Goal: Transaction & Acquisition: Purchase product/service

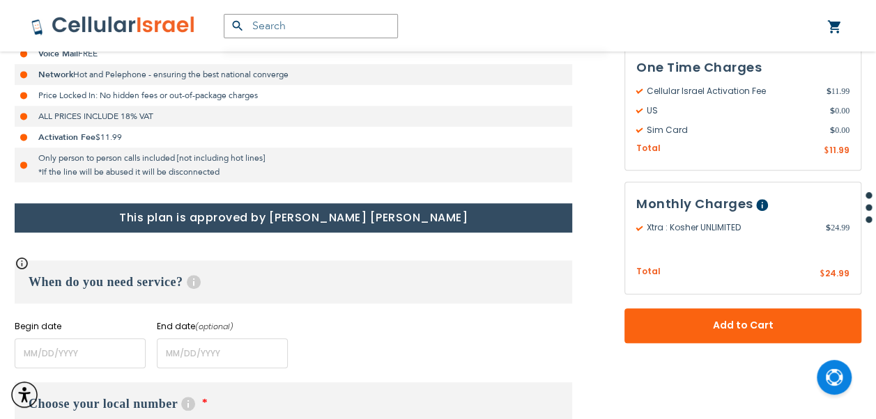
scroll to position [557, 0]
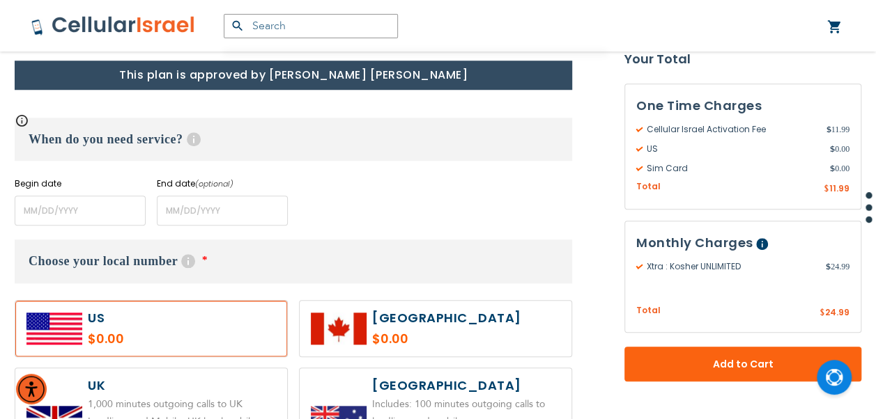
click at [89, 189] on label "Begin date" at bounding box center [80, 184] width 131 height 13
click at [89, 199] on input "name" at bounding box center [80, 211] width 131 height 30
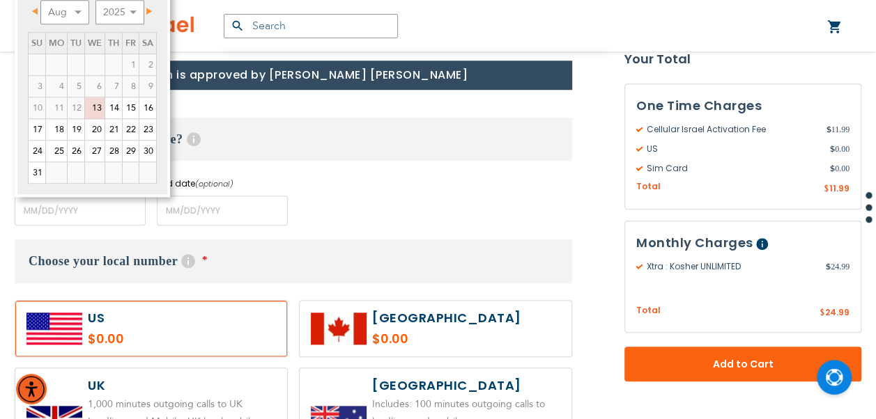
click at [146, 8] on span "Next" at bounding box center [149, 11] width 6 height 7
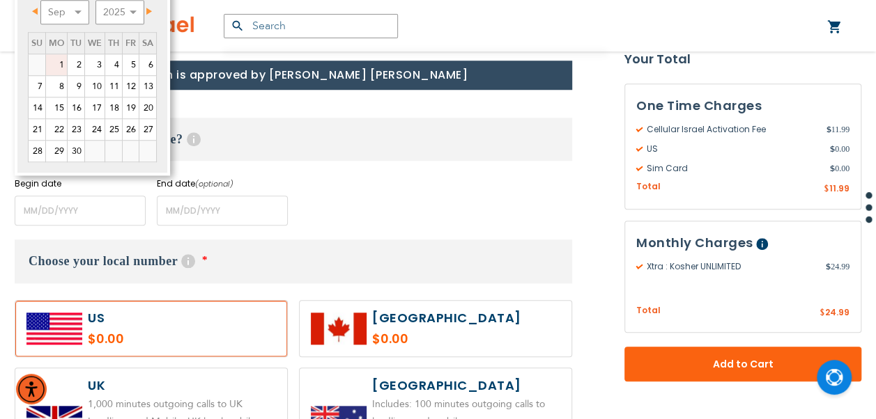
click at [60, 57] on link "1" at bounding box center [56, 64] width 21 height 21
type input "[DATE]"
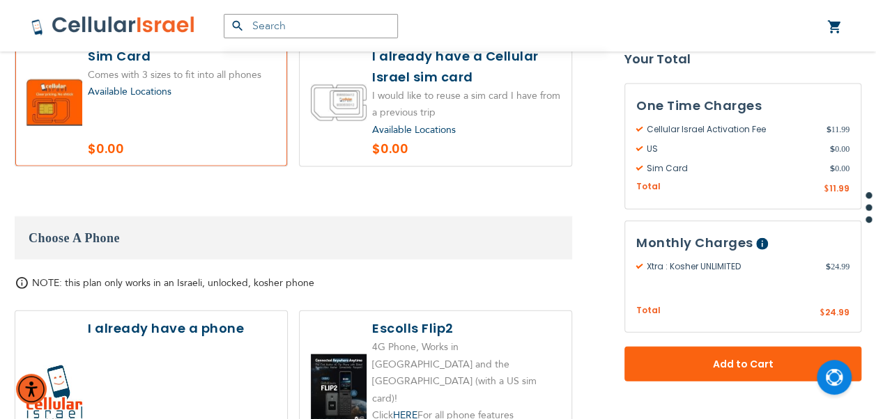
scroll to position [1463, 0]
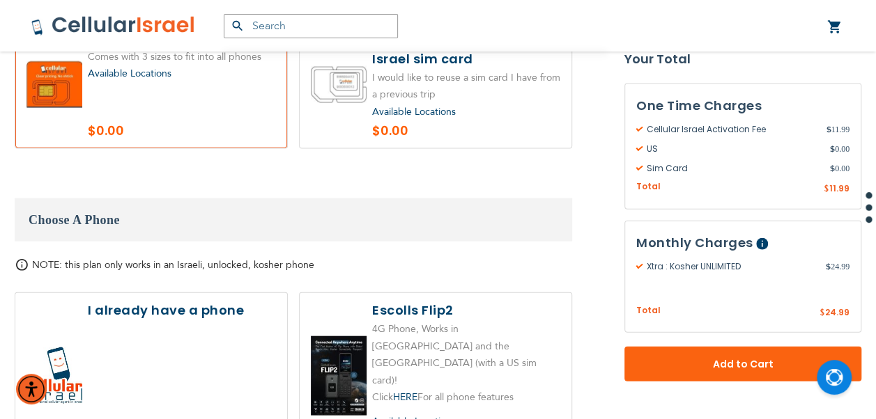
click at [187, 293] on label at bounding box center [151, 375] width 272 height 165
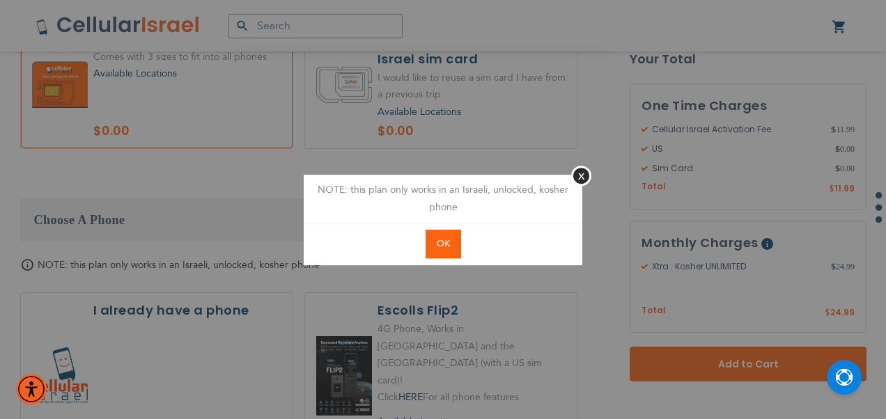
click at [437, 234] on button "OK" at bounding box center [444, 244] width 36 height 29
radio input "true"
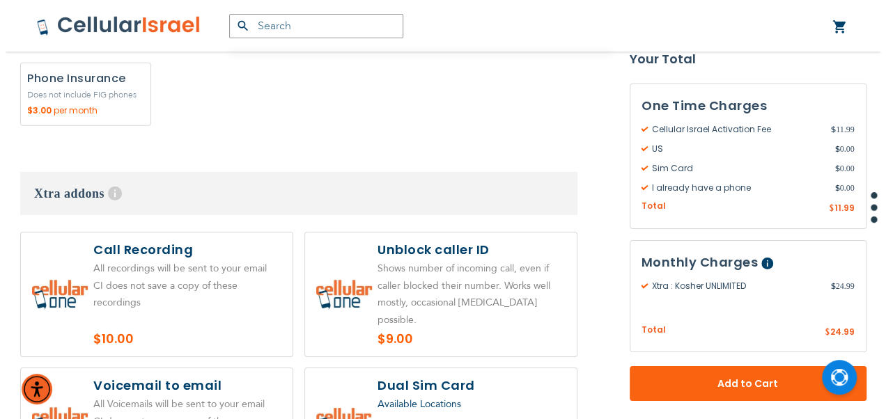
scroll to position [2160, 0]
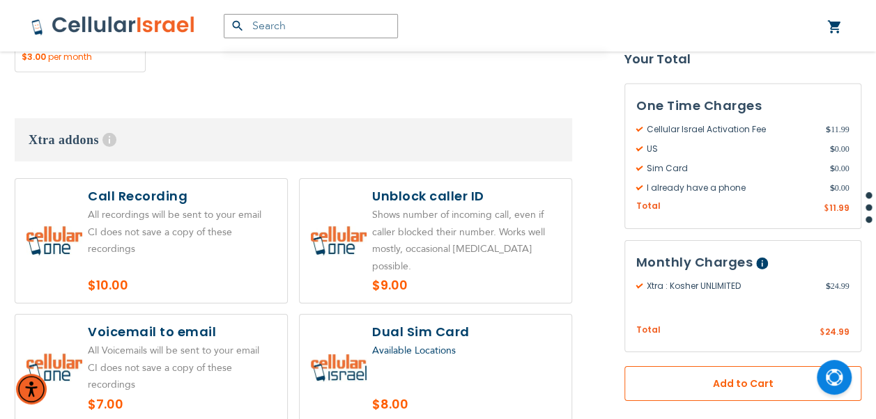
click at [751, 370] on button "Add to Cart" at bounding box center [742, 383] width 237 height 35
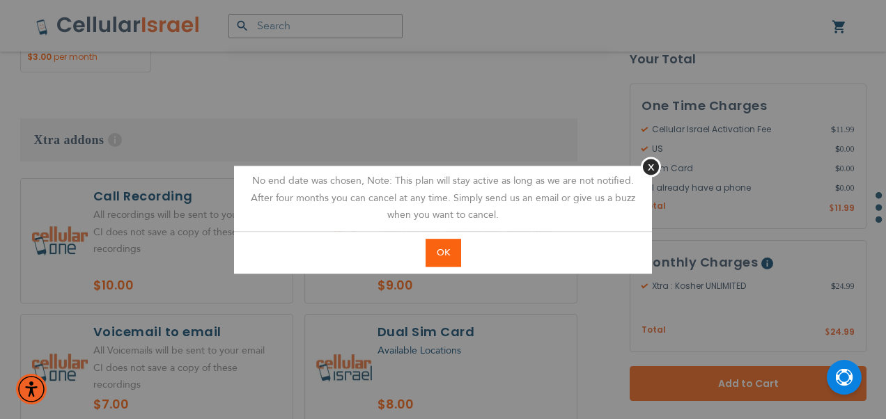
click at [451, 239] on button "OK" at bounding box center [444, 253] width 36 height 29
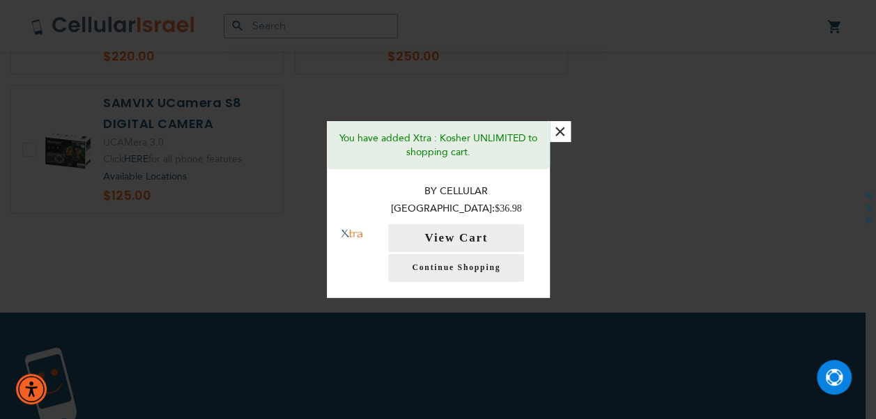
scroll to position [3028, 0]
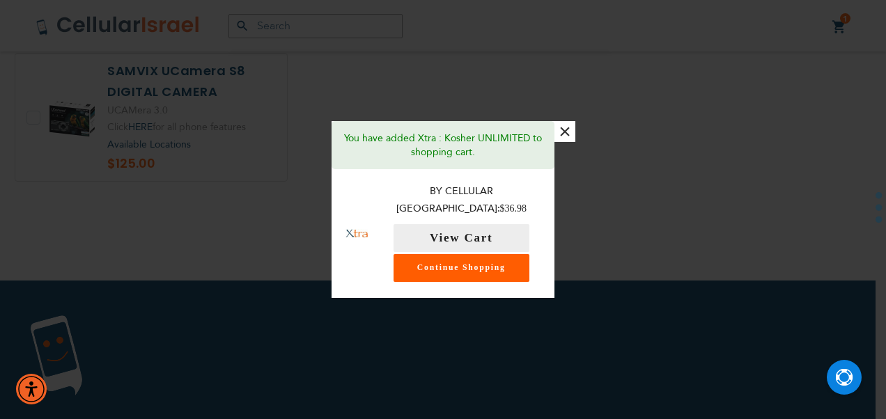
click at [456, 254] on link "Continue Shopping" at bounding box center [462, 268] width 136 height 28
